Goal: Task Accomplishment & Management: Manage account settings

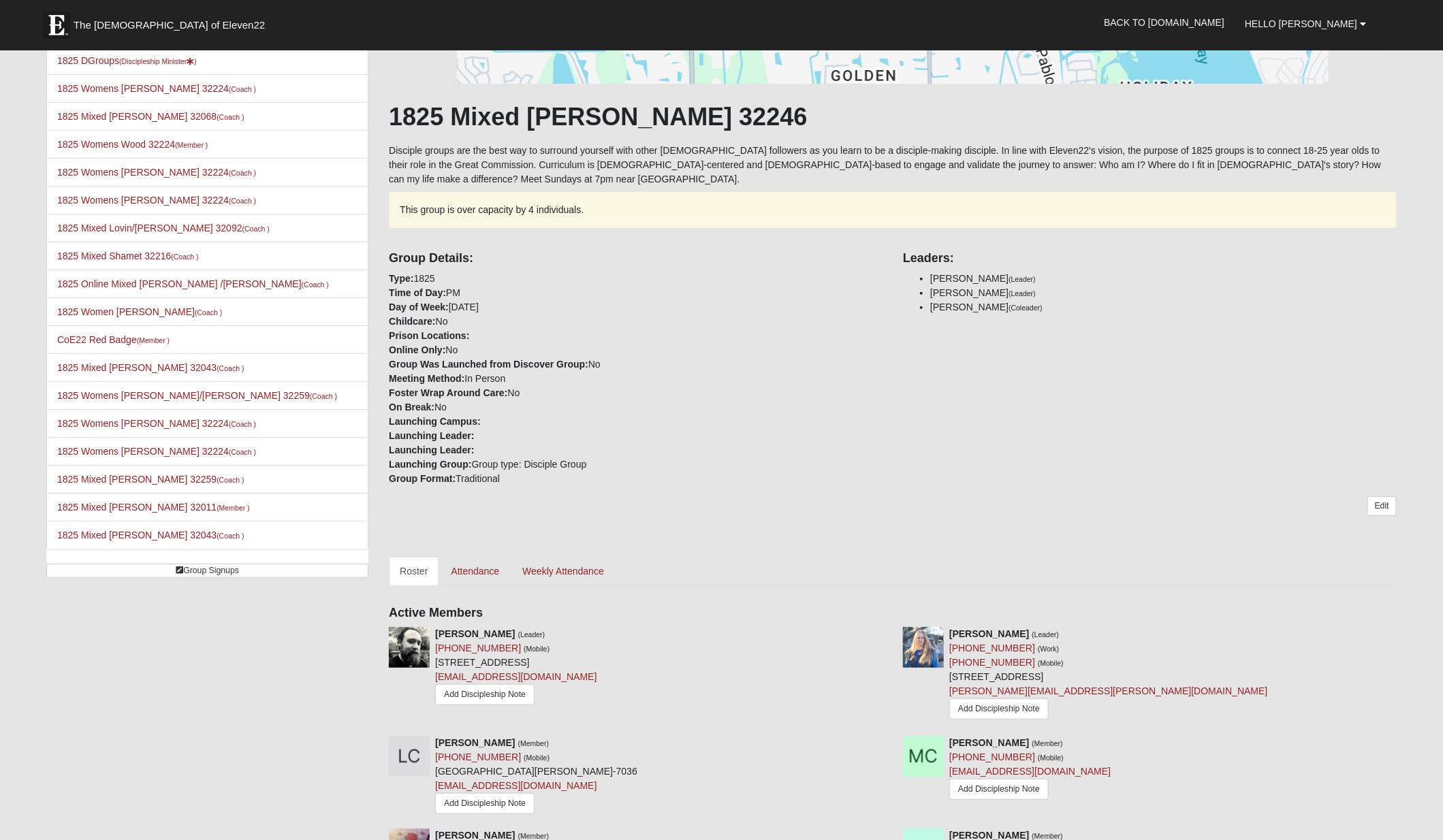
scroll to position [180, 0]
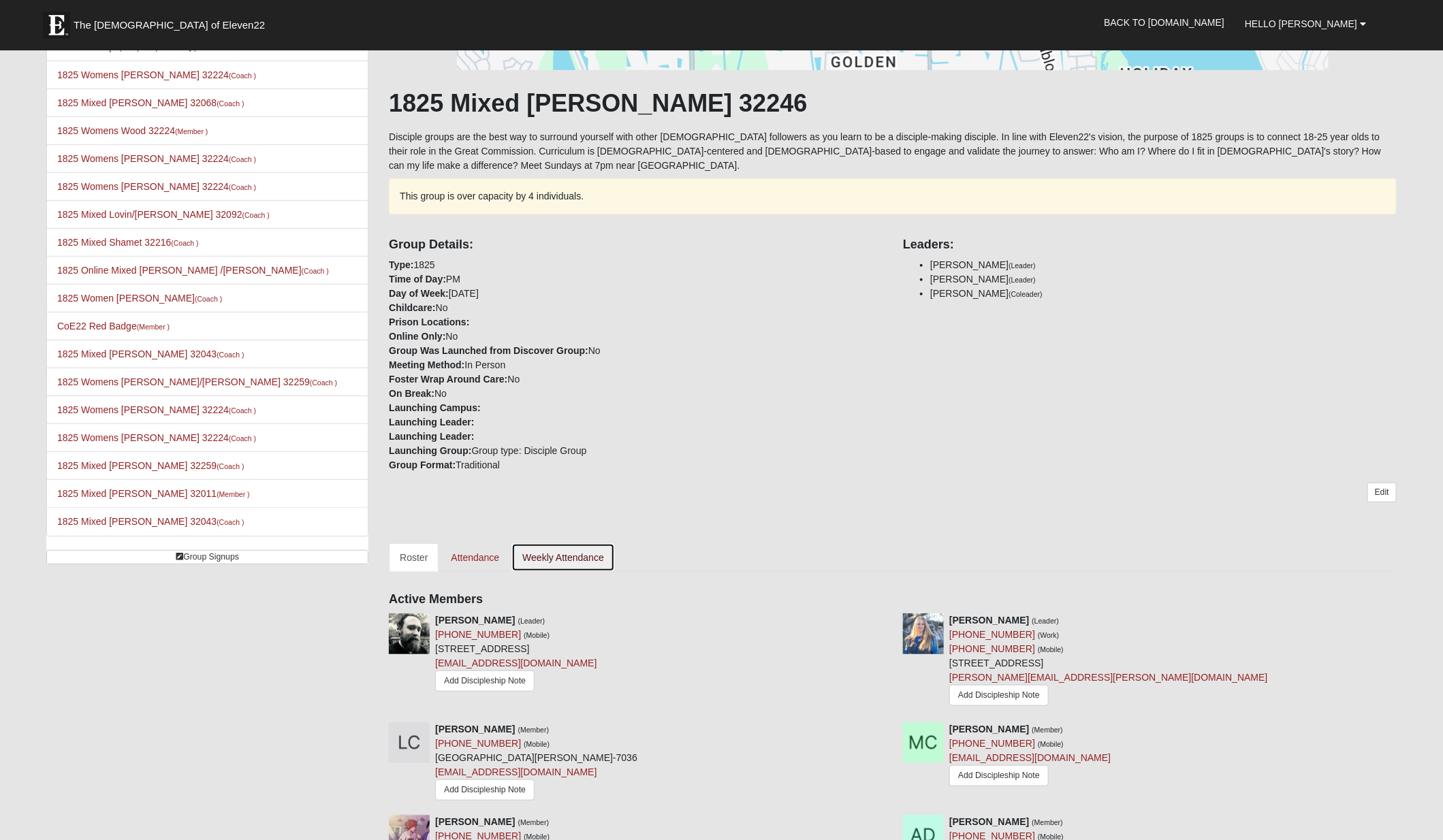
click at [585, 543] on link "Weekly Attendance" at bounding box center [563, 557] width 103 height 29
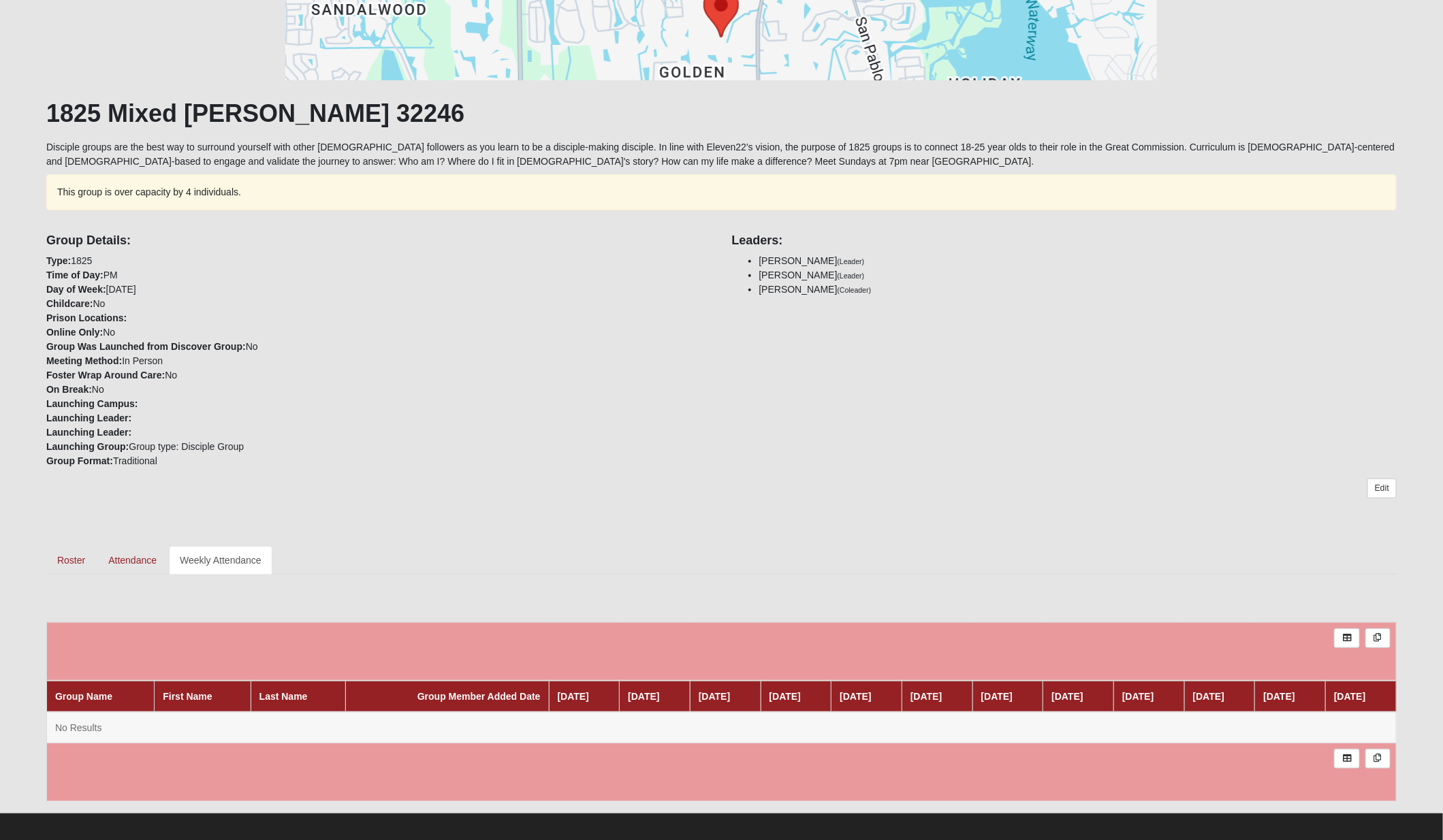
scroll to position [162, 0]
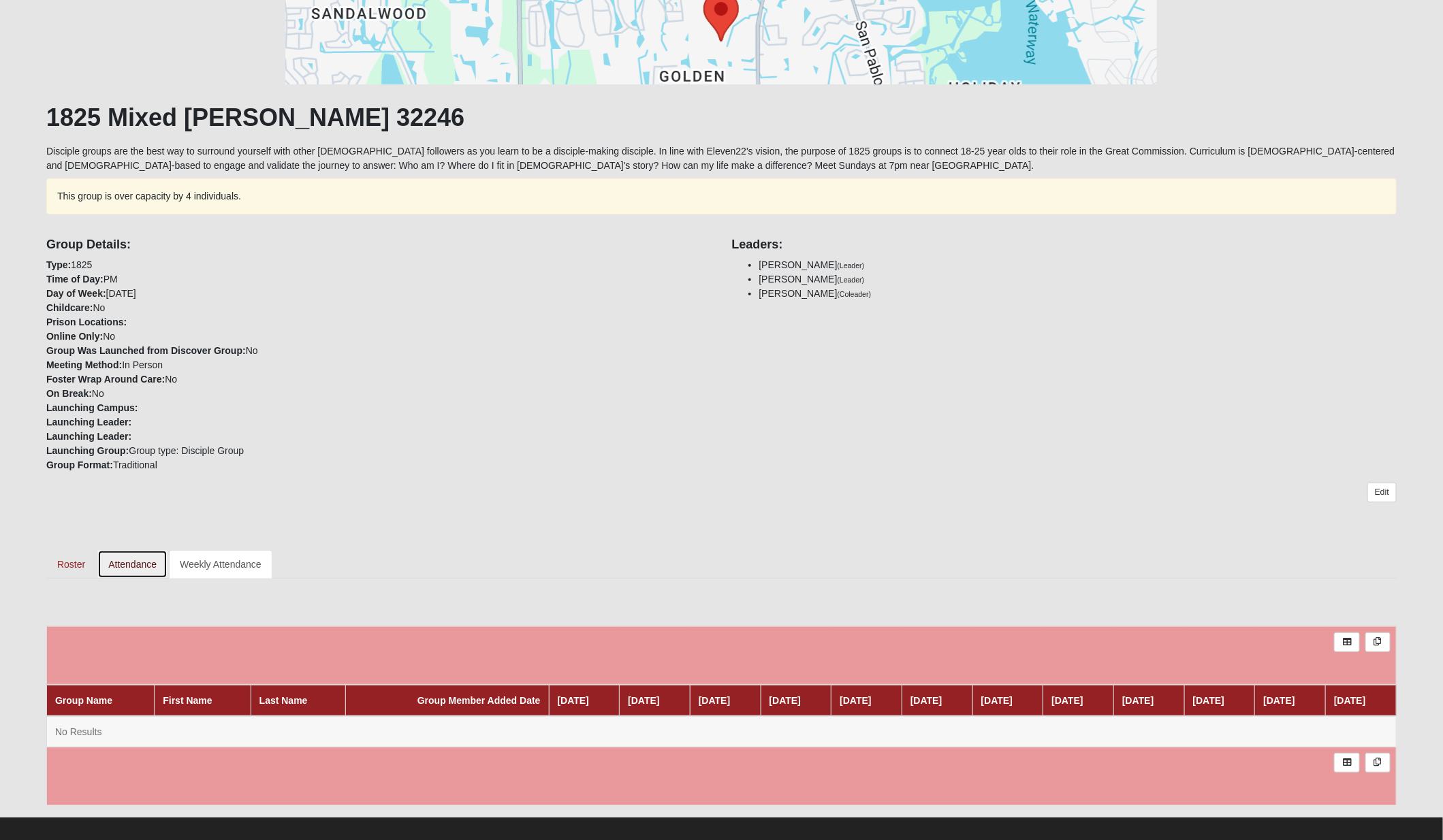
click at [139, 564] on link "Attendance" at bounding box center [132, 564] width 70 height 29
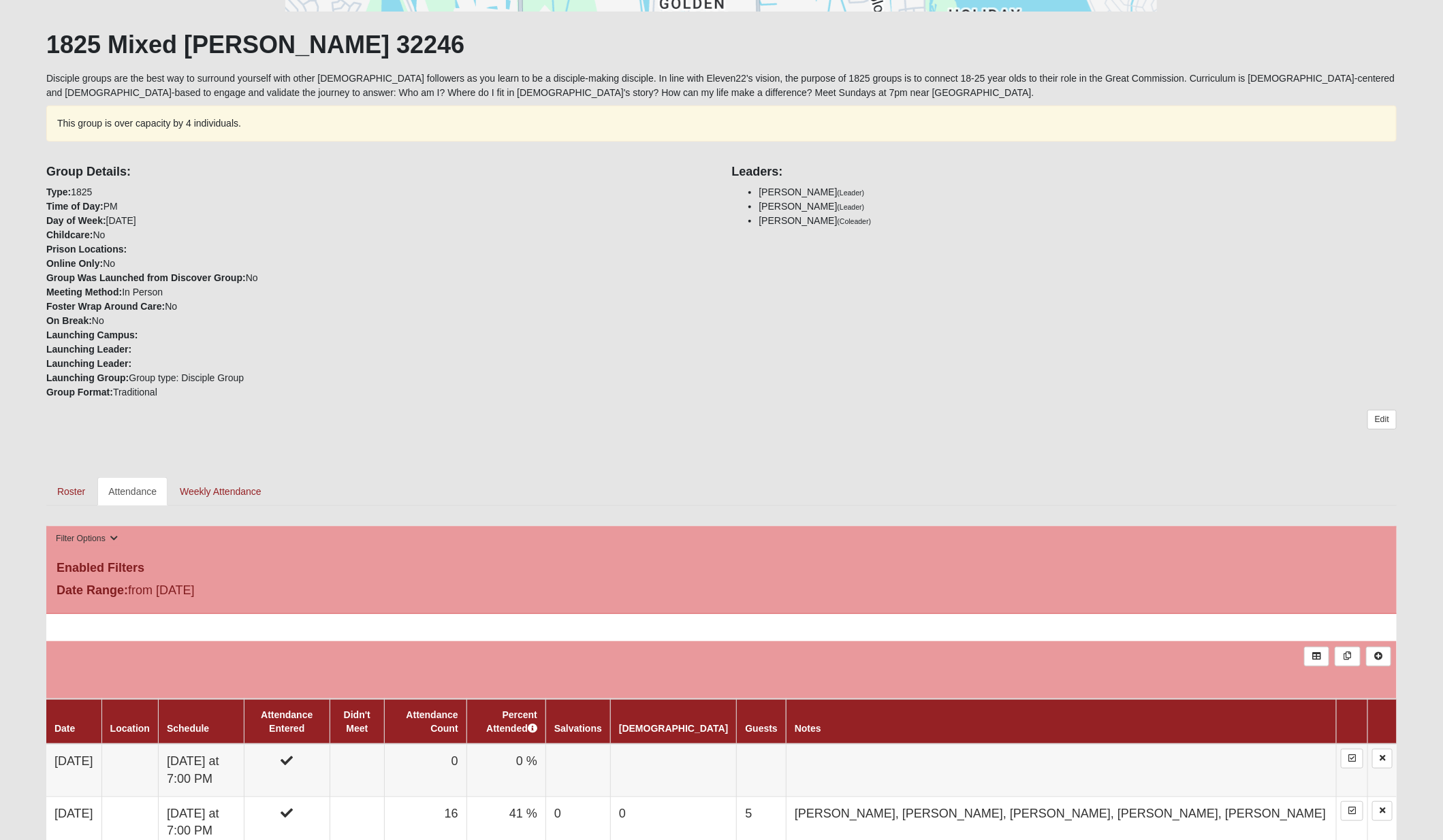
scroll to position [249, 0]
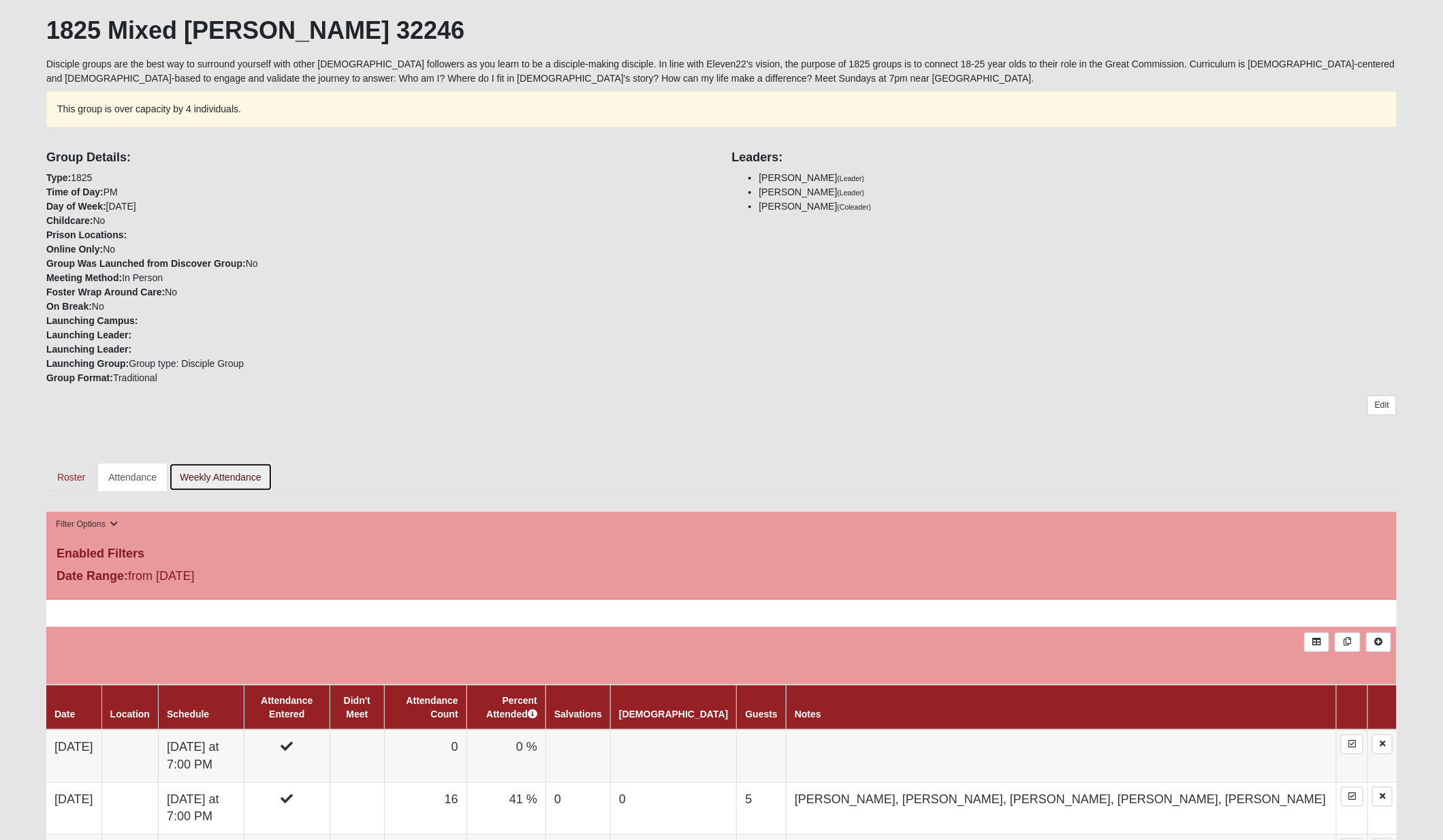
click at [245, 479] on link "Weekly Attendance" at bounding box center [220, 477] width 103 height 29
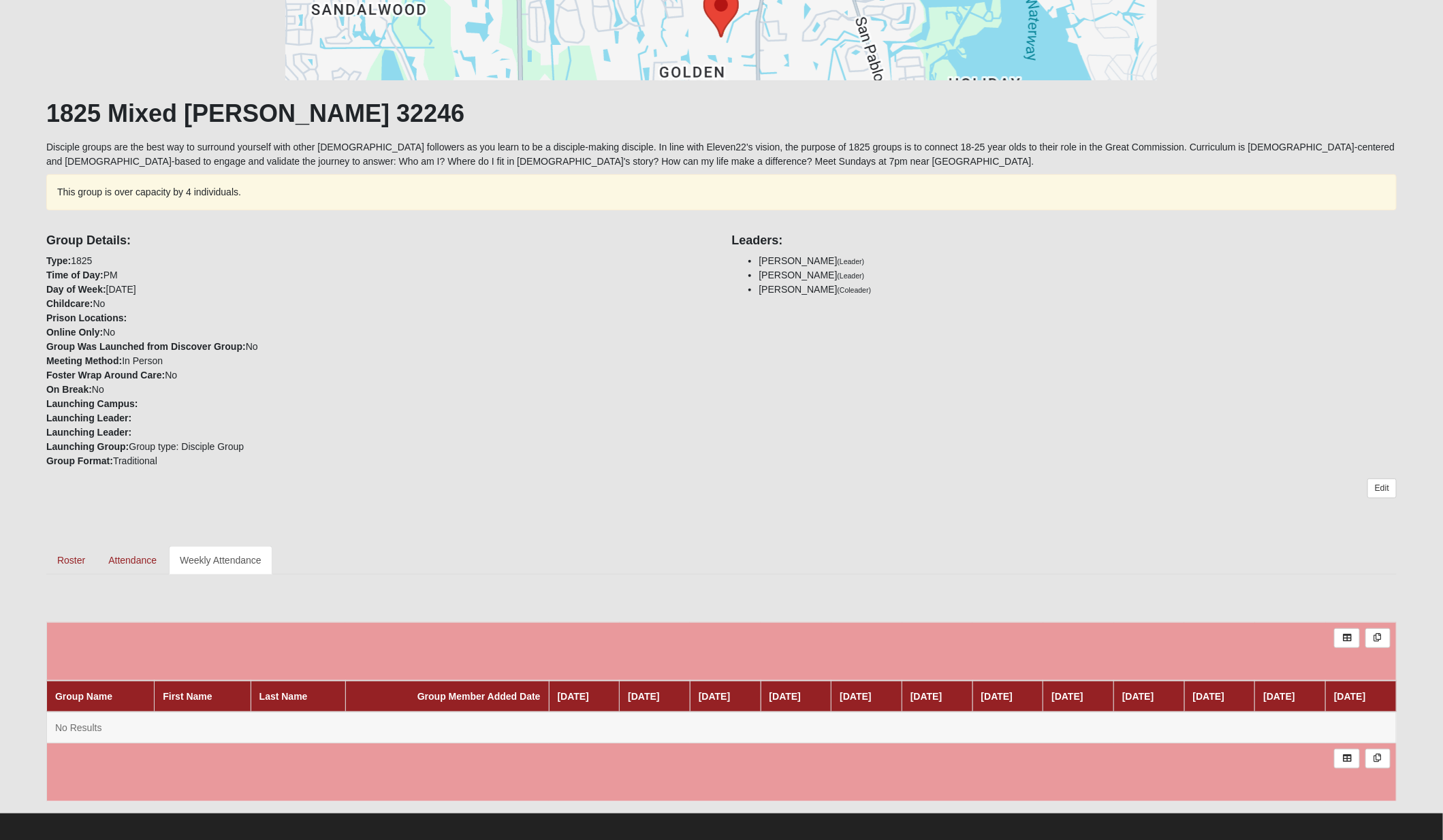
scroll to position [179, 0]
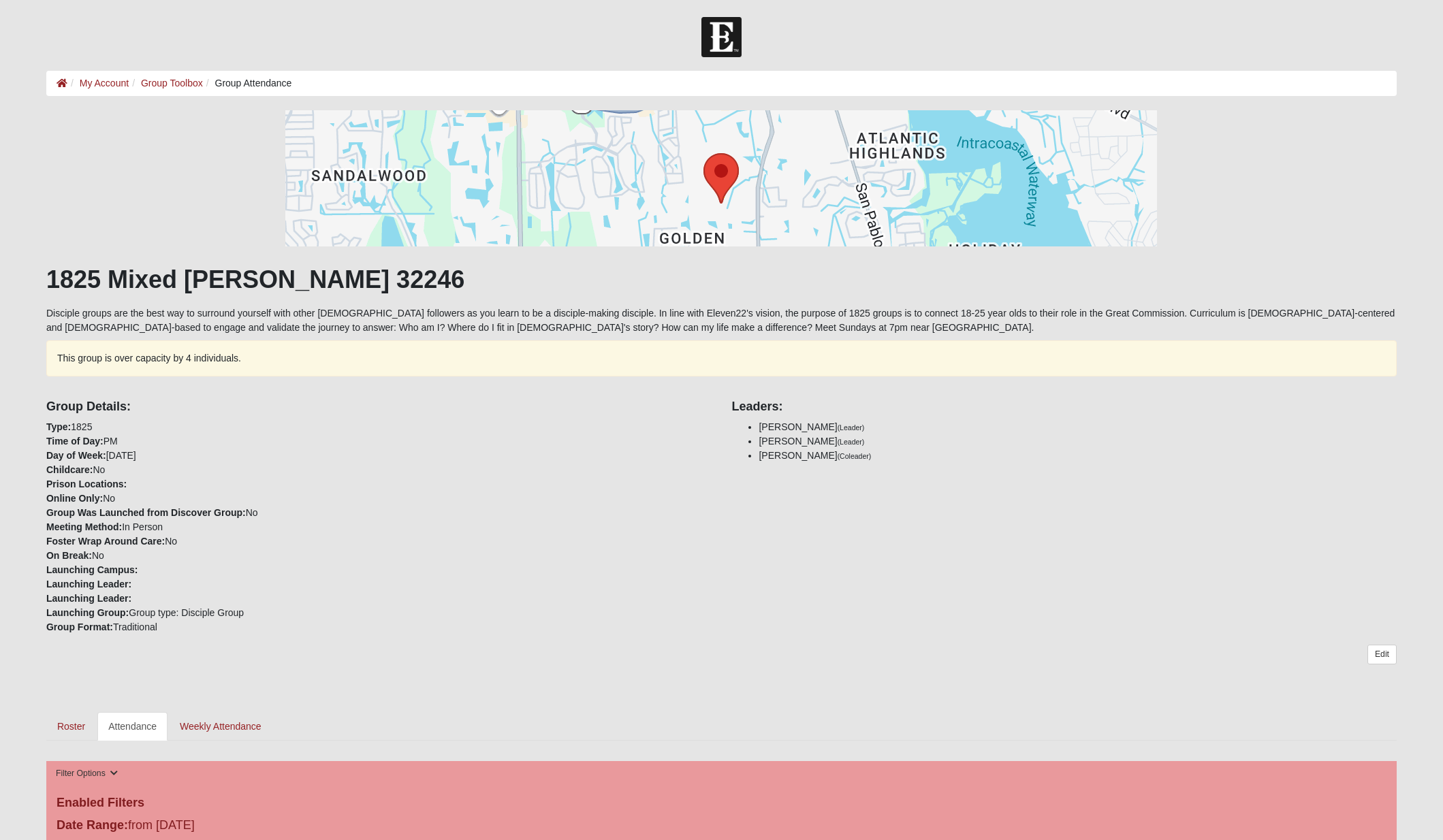
scroll to position [249, 0]
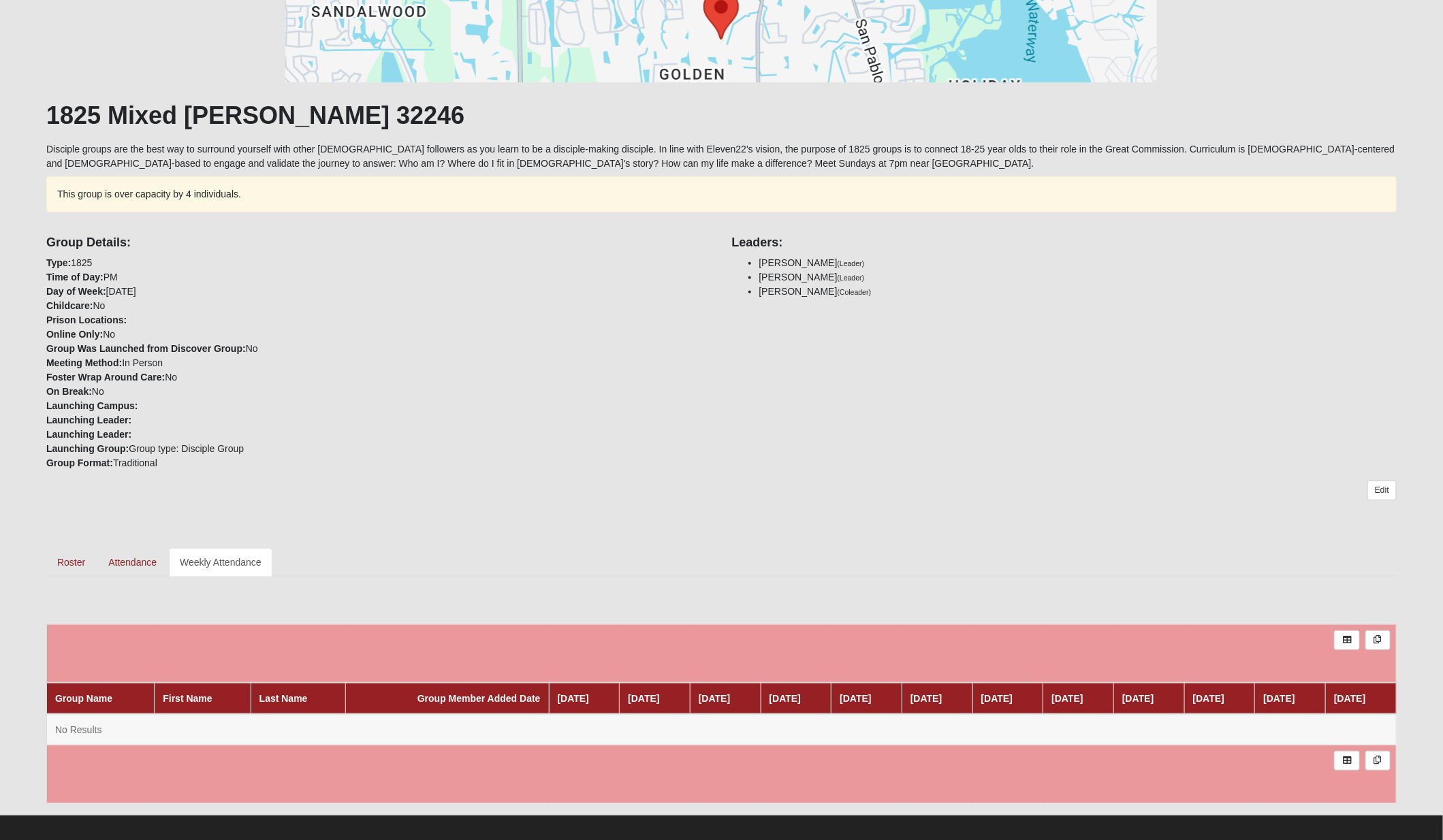
scroll to position [179, 0]
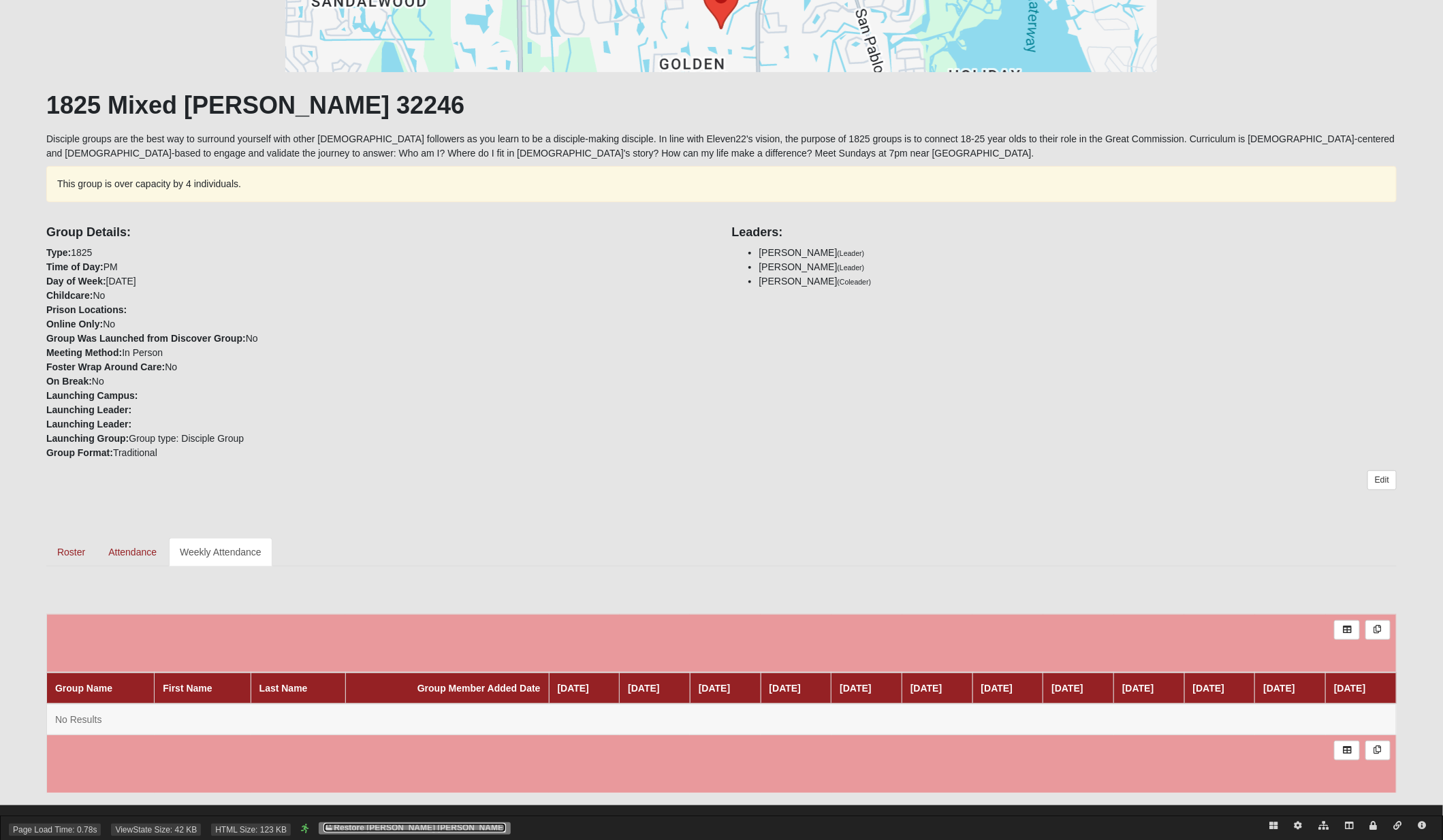
click at [391, 827] on link "Restore Garri Lynn Darter" at bounding box center [414, 828] width 183 height 9
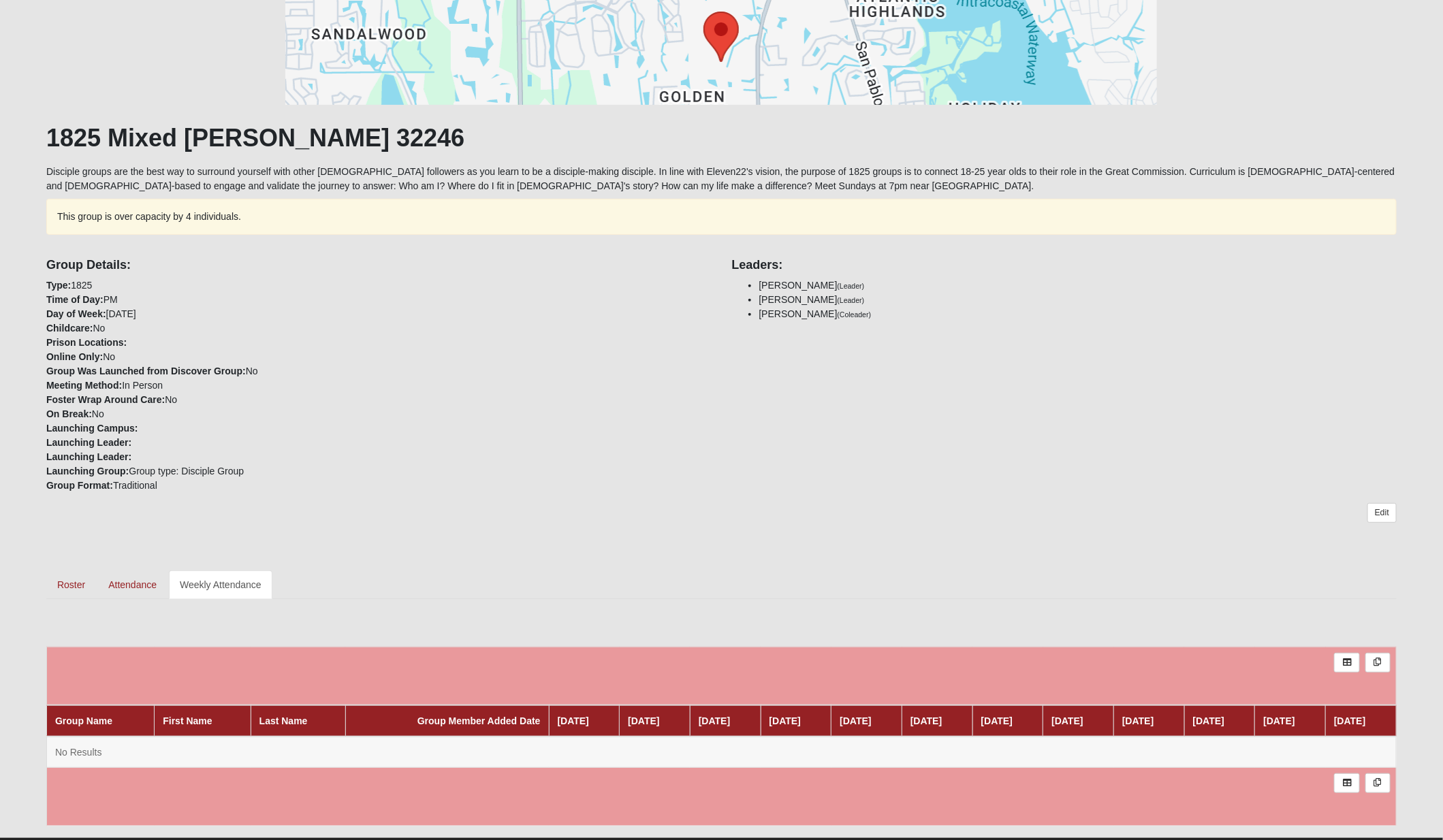
scroll to position [179, 0]
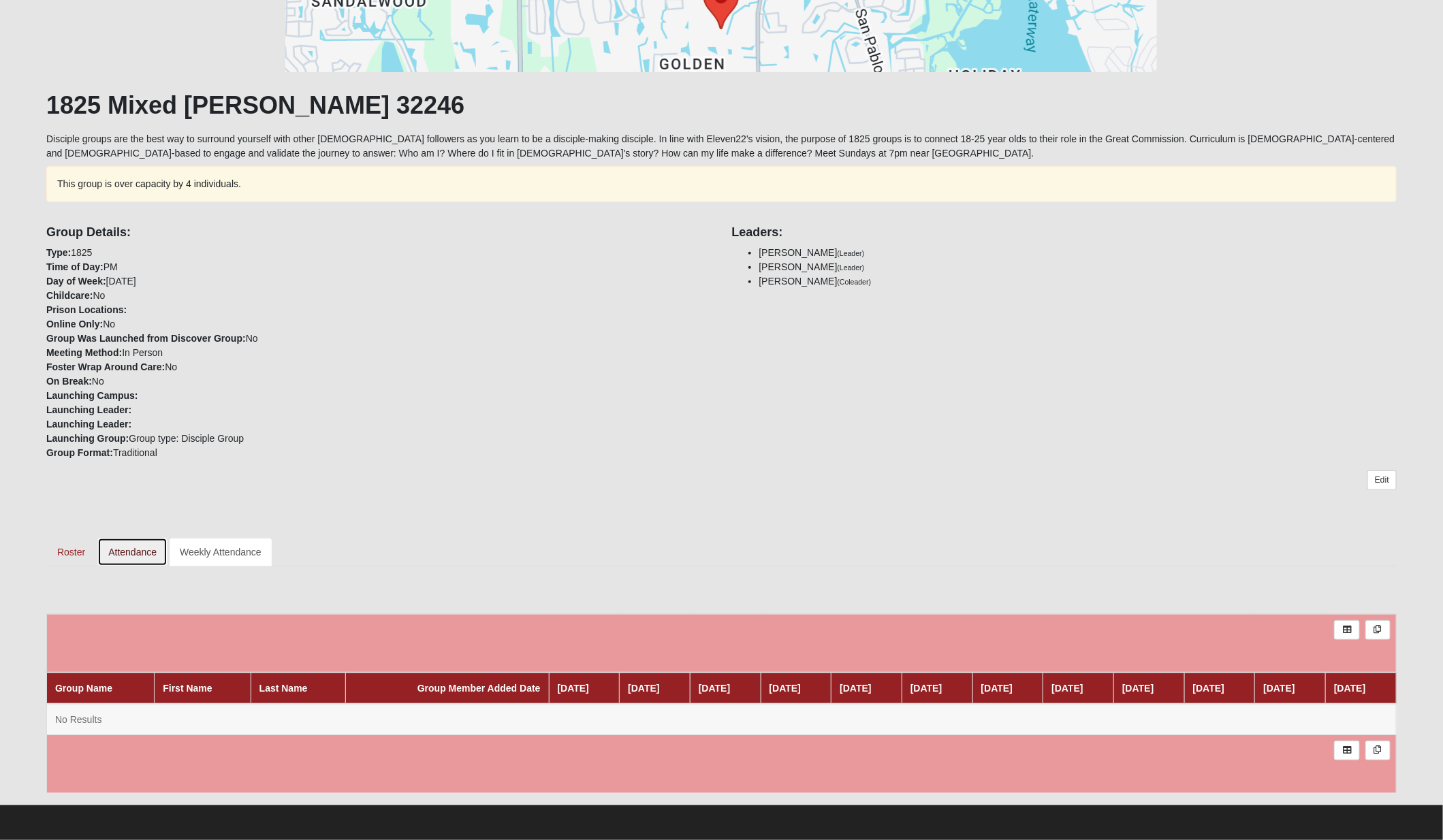
click at [124, 548] on link "Attendance" at bounding box center [132, 552] width 70 height 29
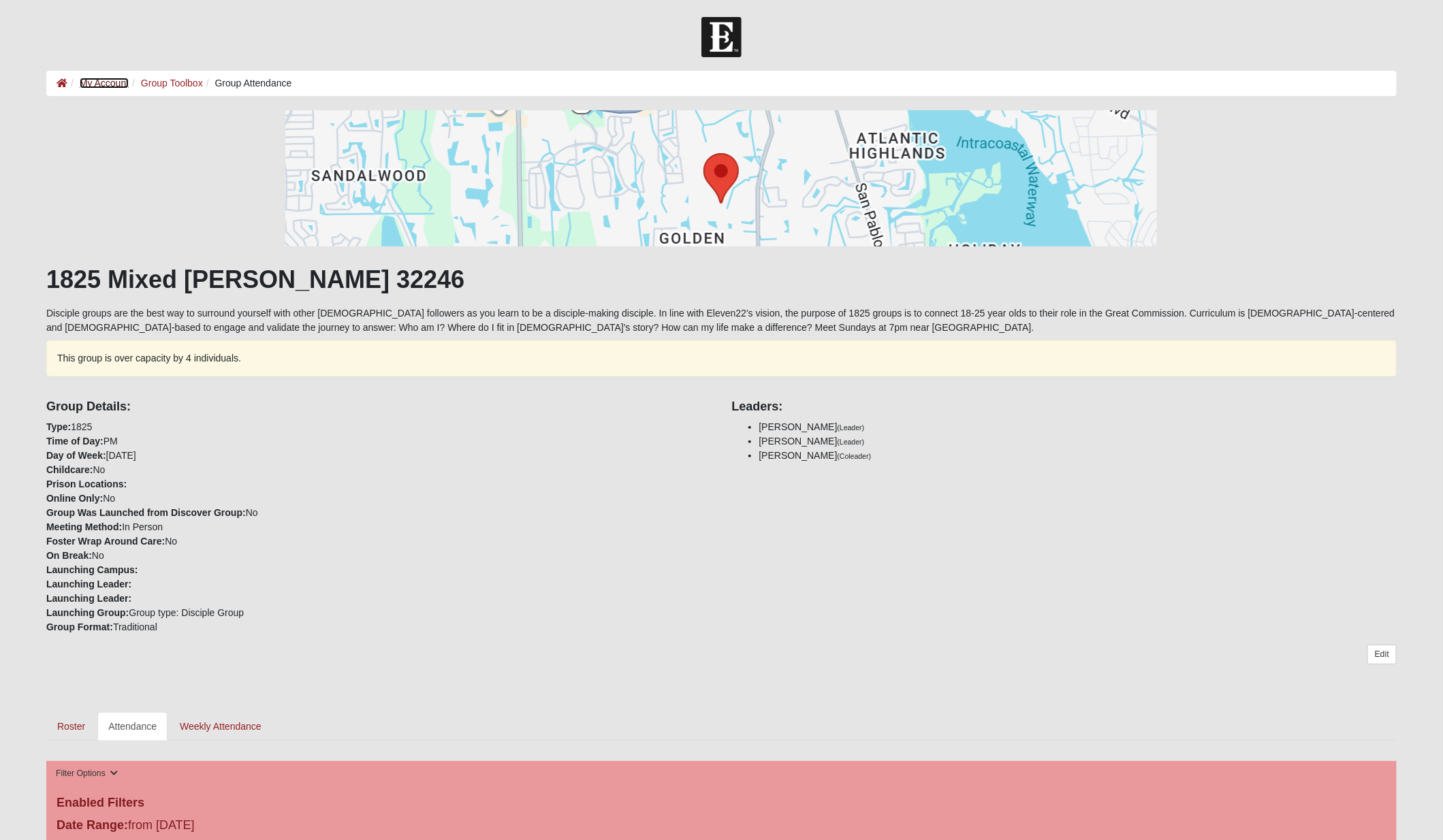
click at [96, 80] on link "My Account" at bounding box center [104, 83] width 49 height 11
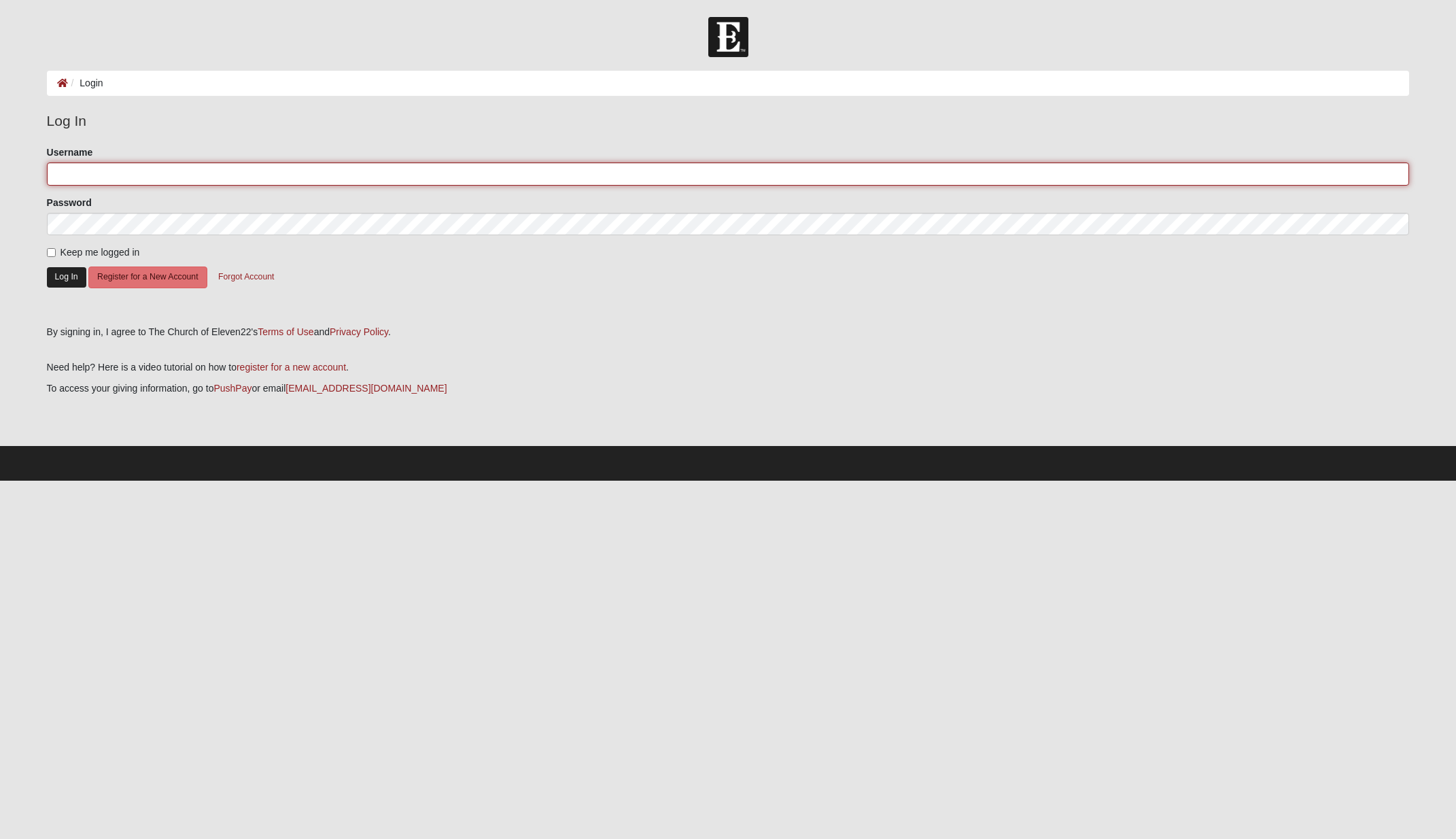
type input "gldarter"
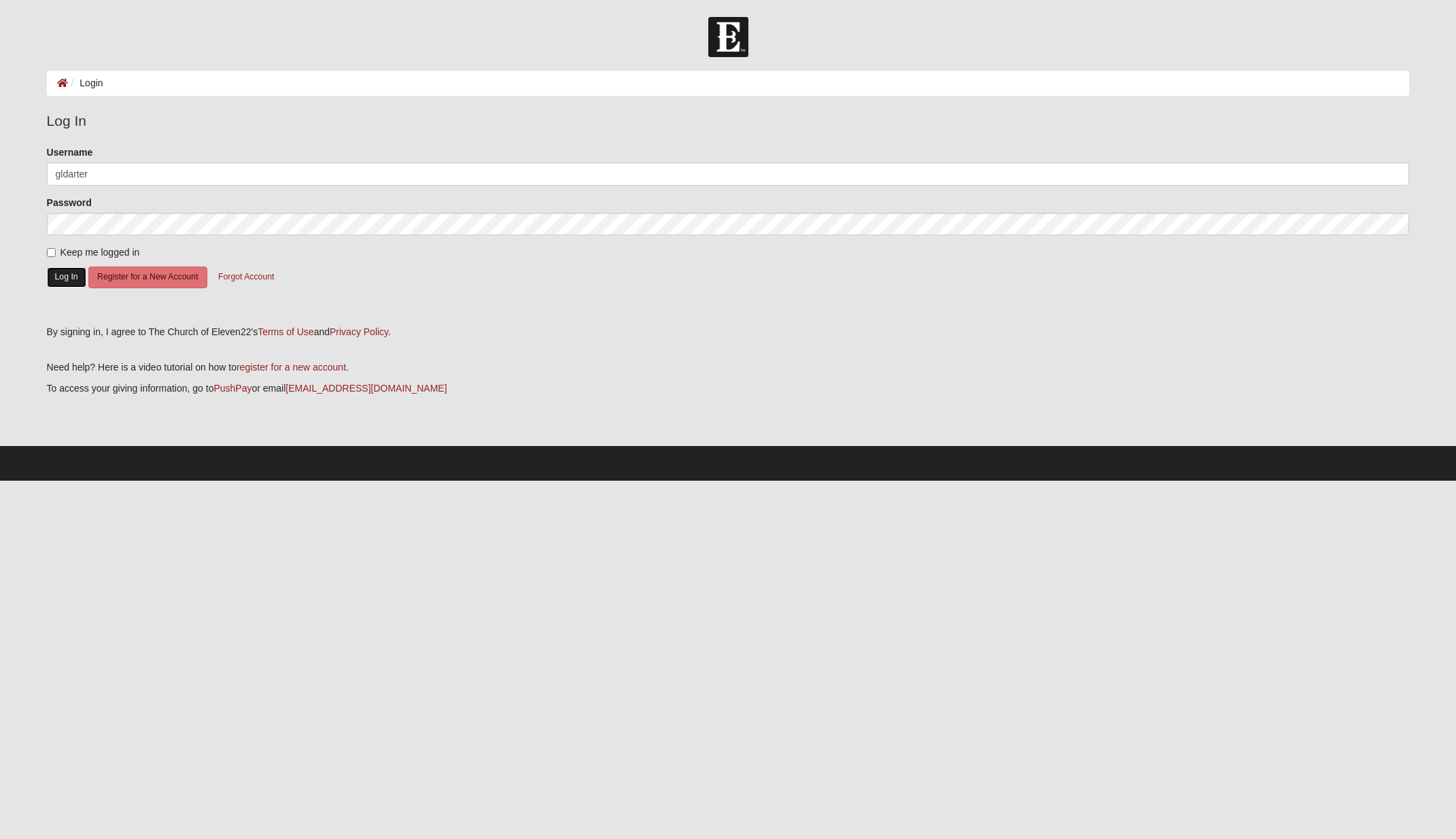
click at [61, 272] on button "Log In" at bounding box center [66, 276] width 40 height 19
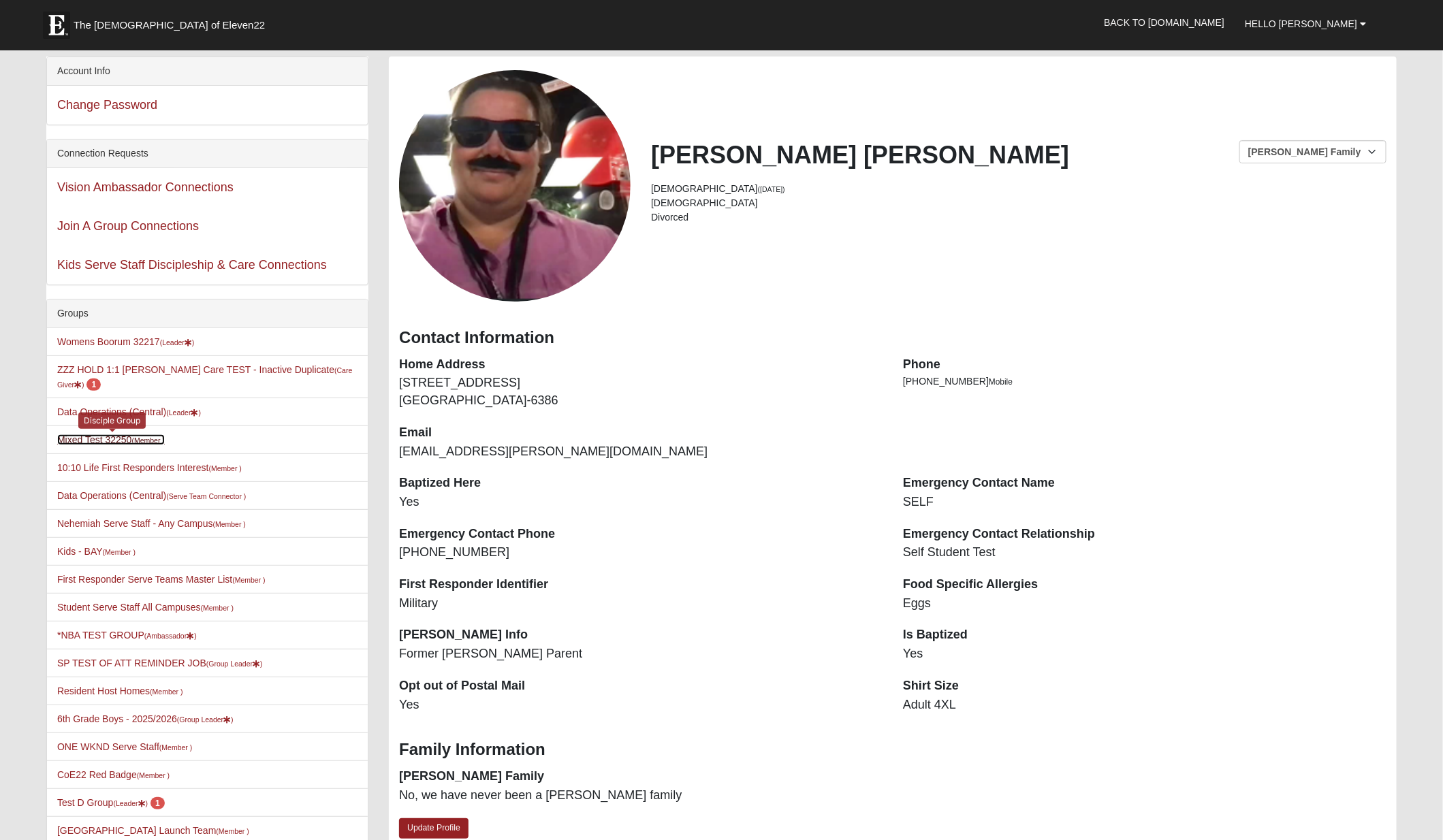
click at [131, 434] on link "Mixed Test 32250 (Member )" at bounding box center [111, 440] width 107 height 11
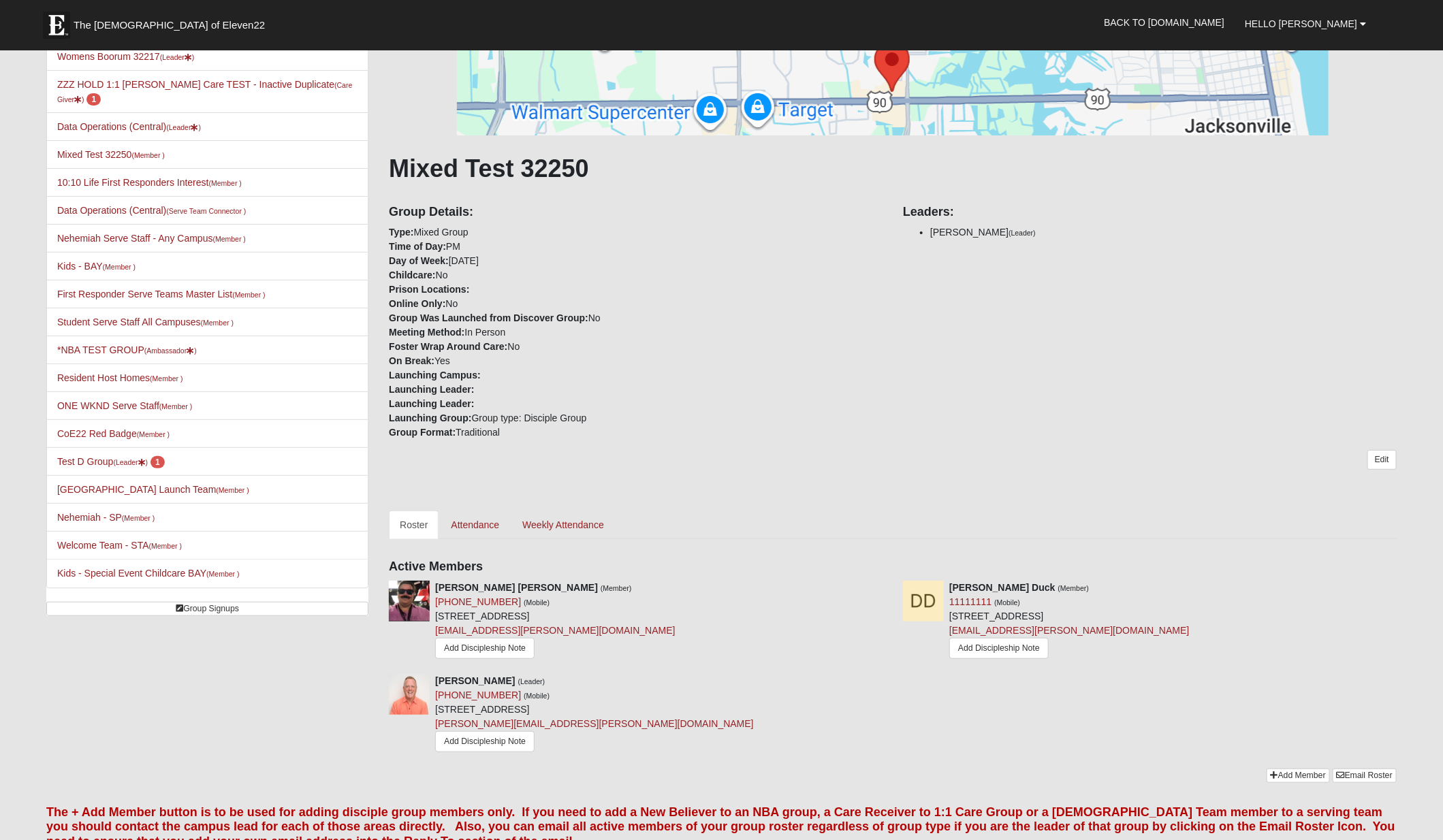
scroll to position [138, 0]
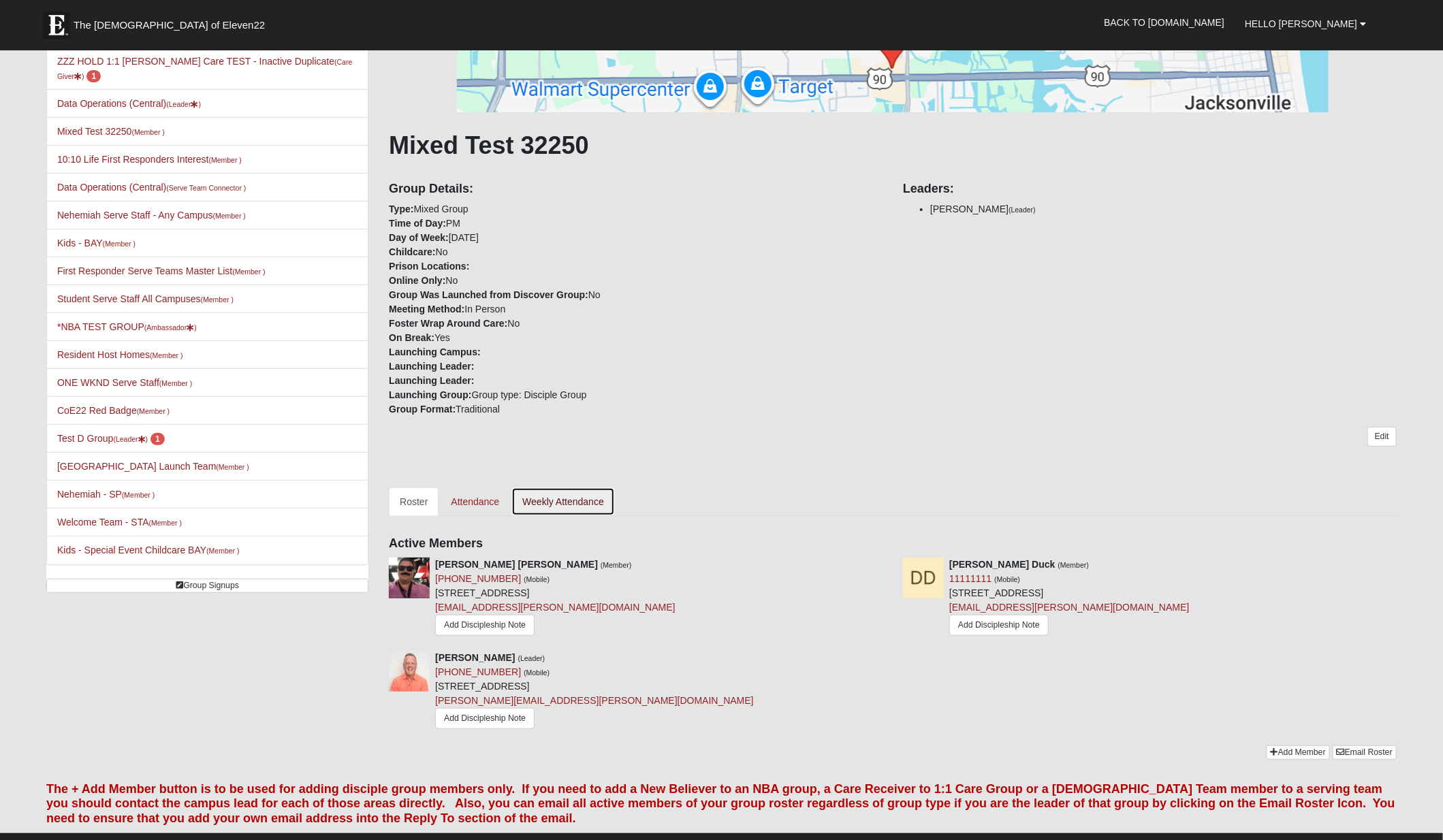
click at [592, 500] on link "Weekly Attendance" at bounding box center [563, 501] width 103 height 29
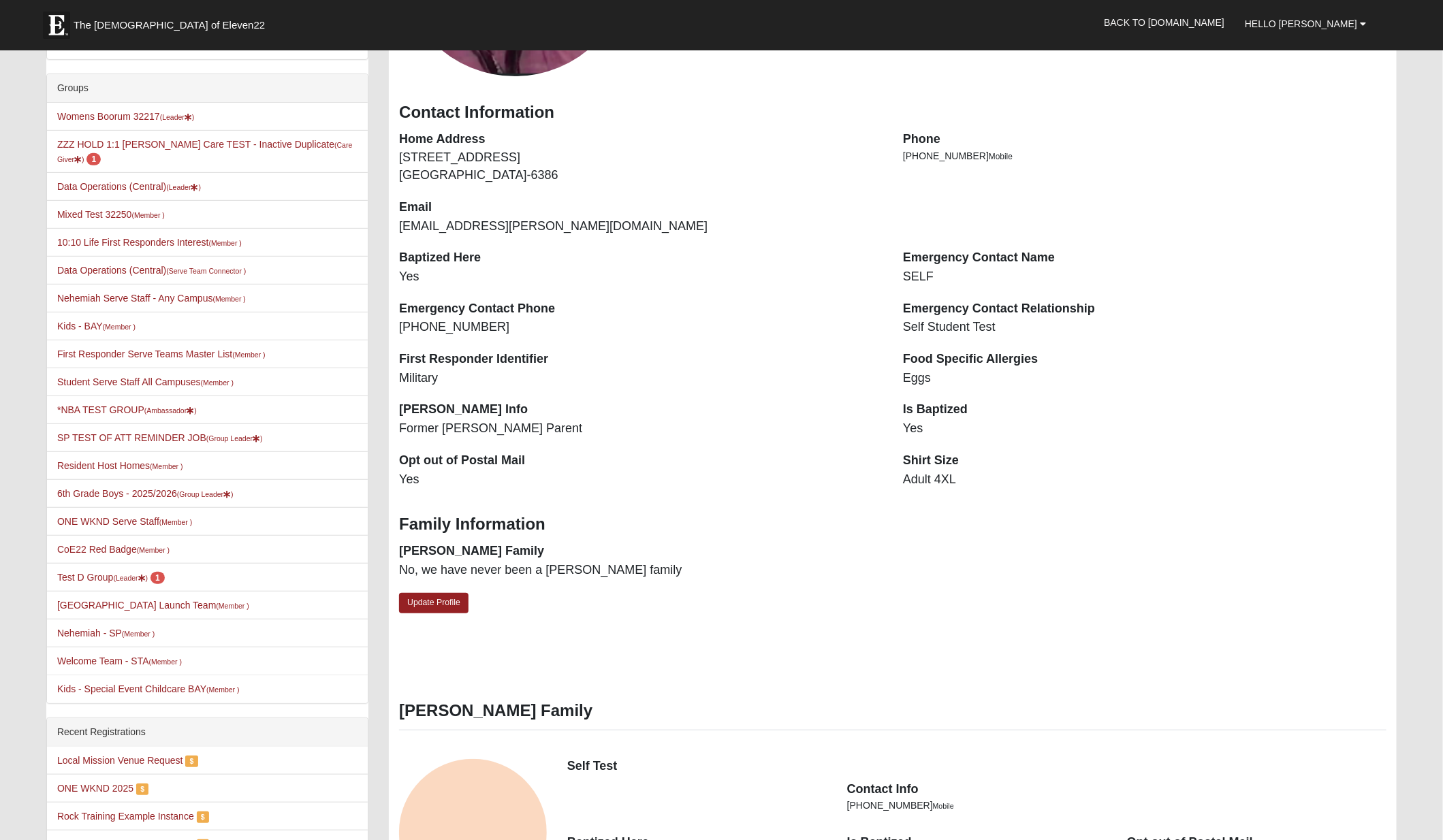
scroll to position [247, 0]
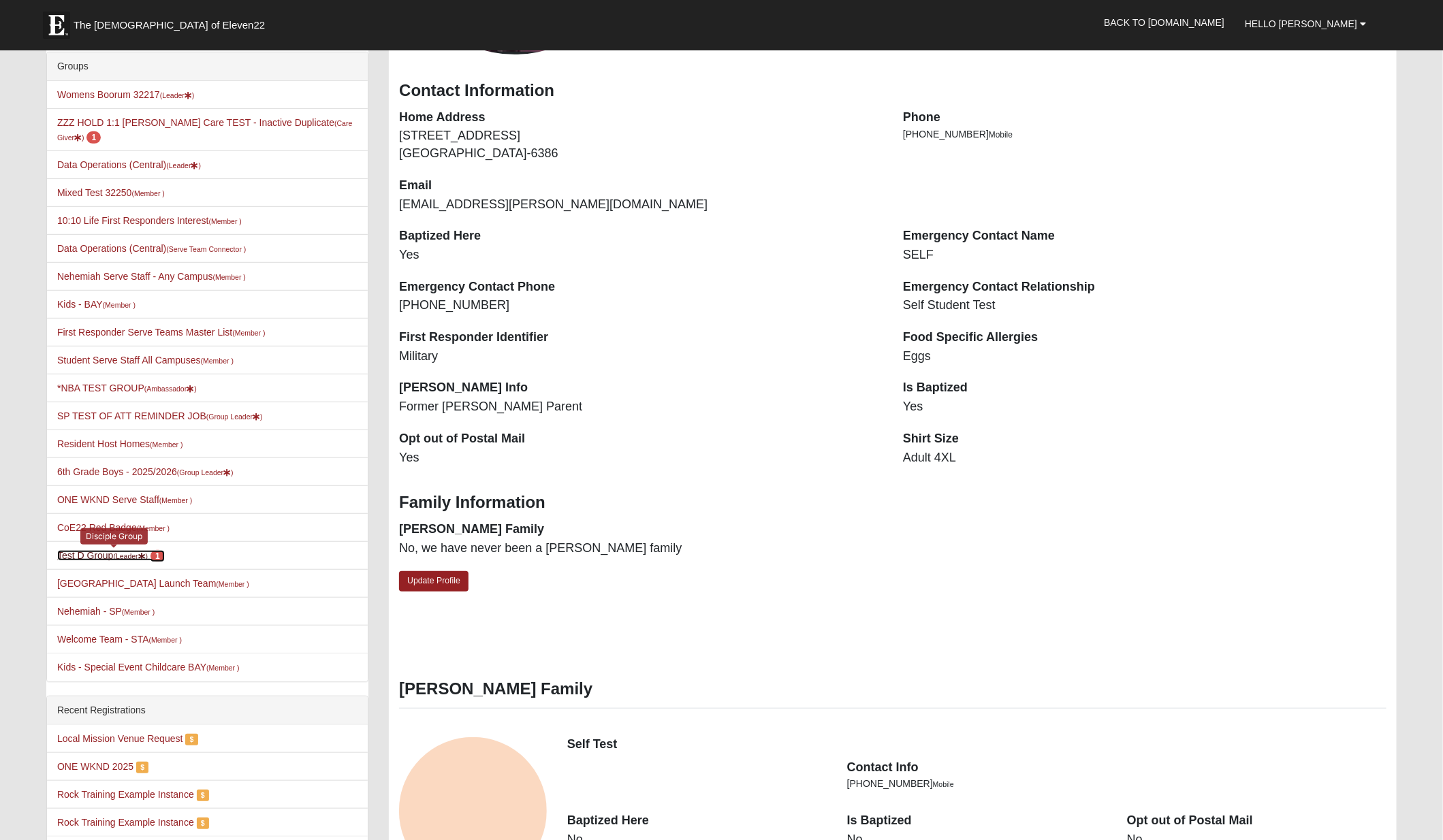
click at [107, 550] on link "Test D Group (Leader ) 1" at bounding box center [111, 556] width 107 height 11
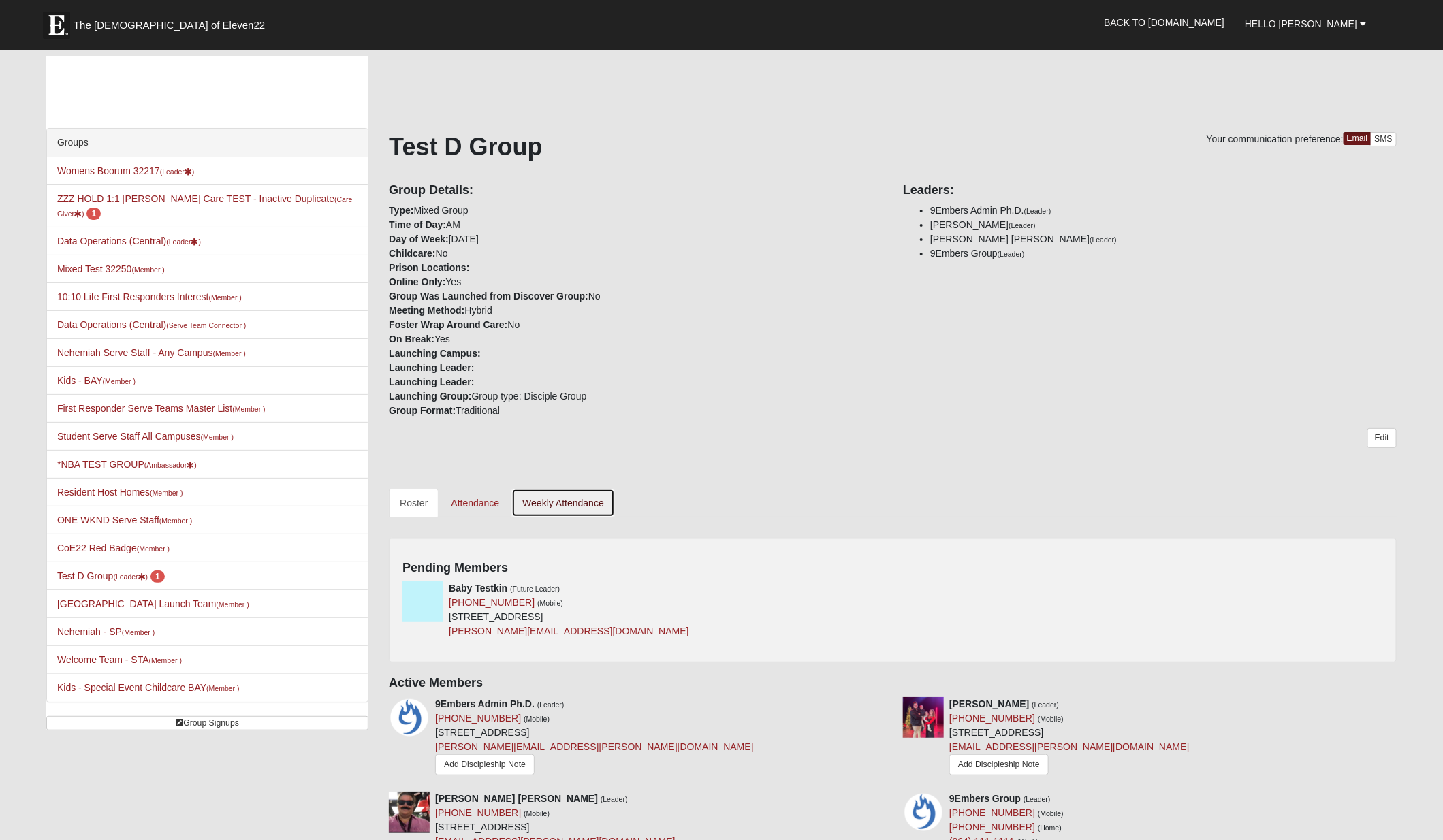
click at [584, 503] on link "Weekly Attendance" at bounding box center [563, 503] width 103 height 29
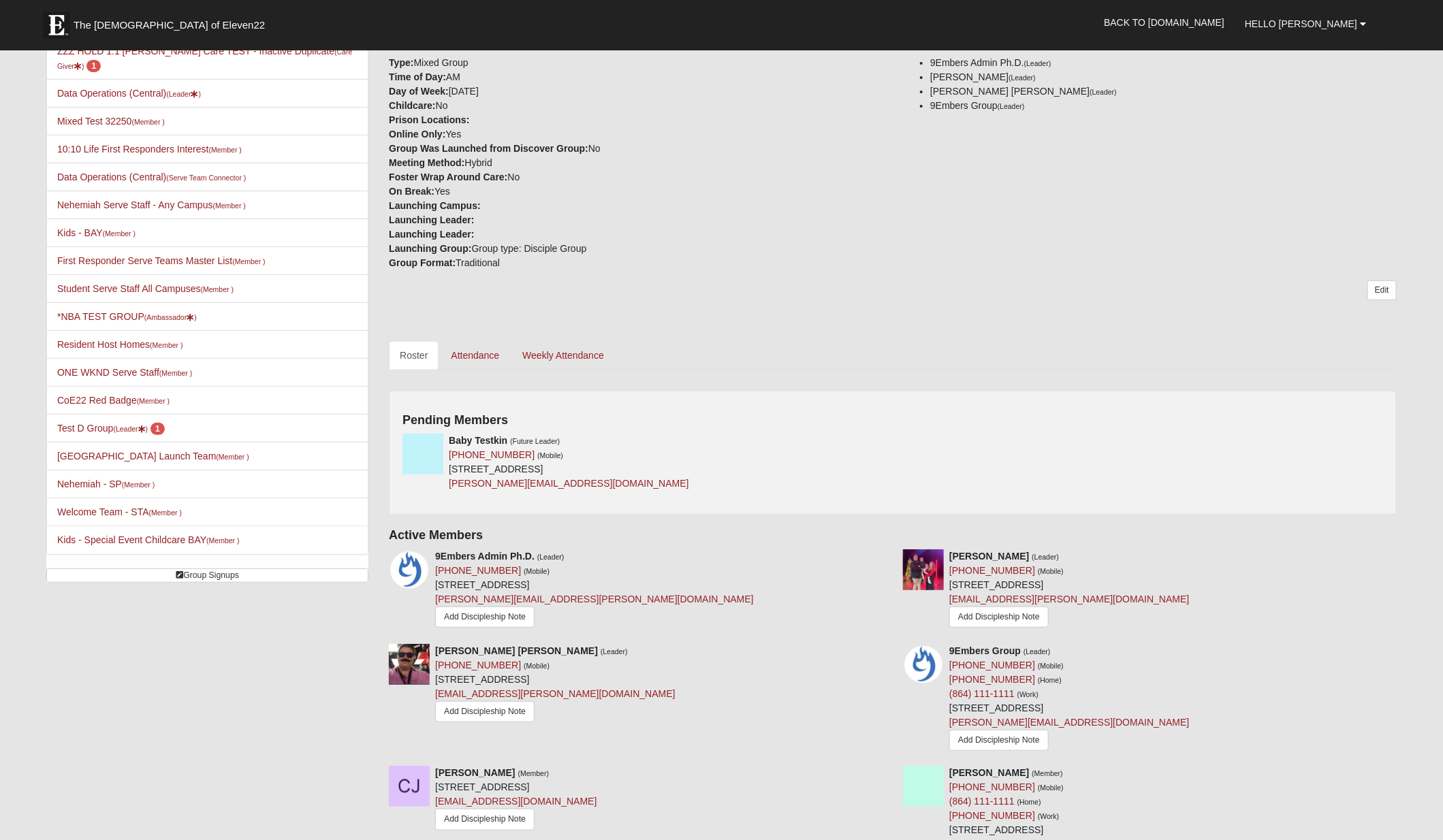
scroll to position [149, 0]
click at [573, 354] on link "Weekly Attendance" at bounding box center [563, 354] width 103 height 29
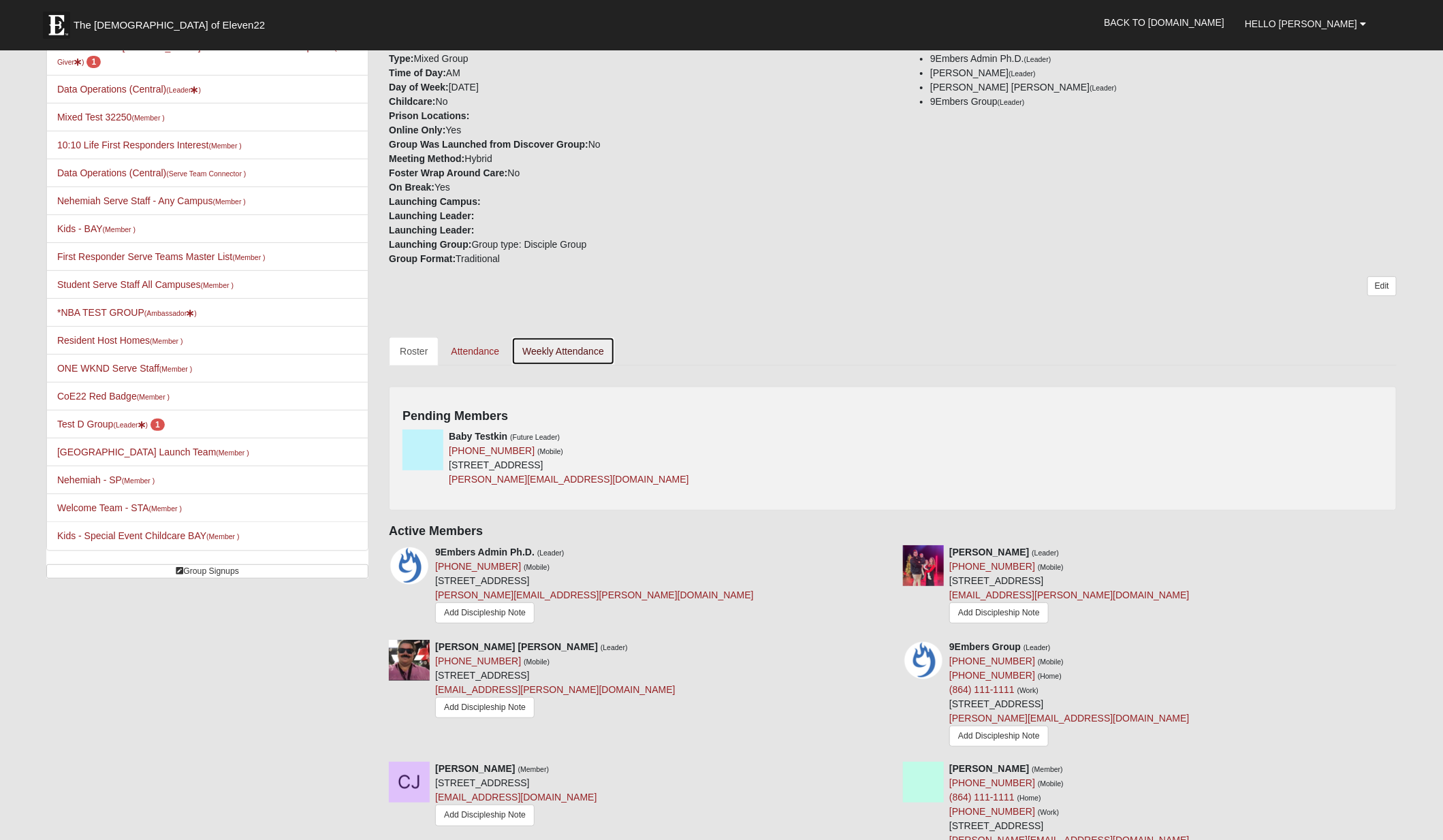
click at [568, 350] on link "Weekly Attendance" at bounding box center [563, 351] width 103 height 29
